Goal: Task Accomplishment & Management: Manage account settings

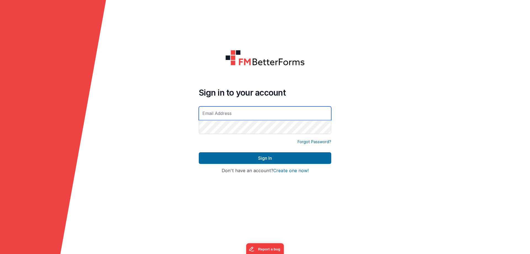
click at [229, 108] on input "text" at bounding box center [265, 113] width 132 height 14
type input "[EMAIL_ADDRESS][DOMAIN_NAME]"
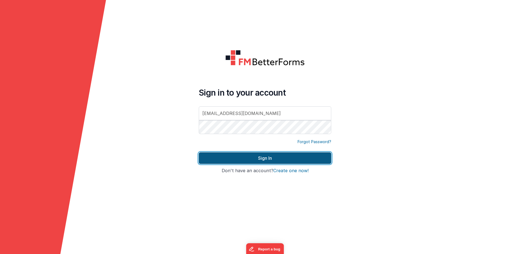
click at [233, 155] on button "Sign In" at bounding box center [265, 158] width 132 height 12
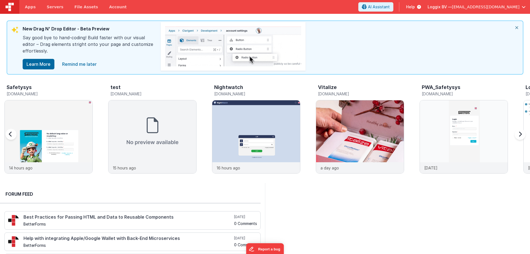
click at [516, 28] on icon "close" at bounding box center [517, 27] width 12 height 13
